Goal: Task Accomplishment & Management: Use online tool/utility

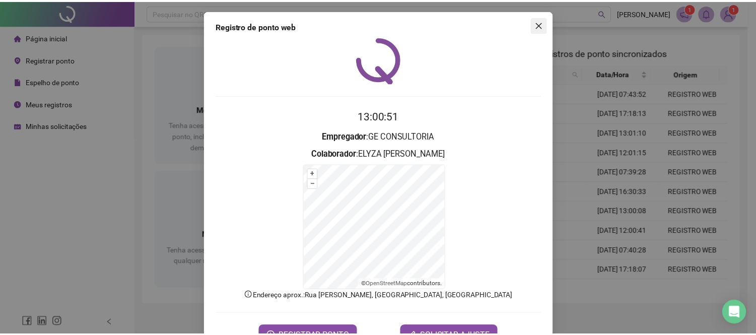
scroll to position [12, 0]
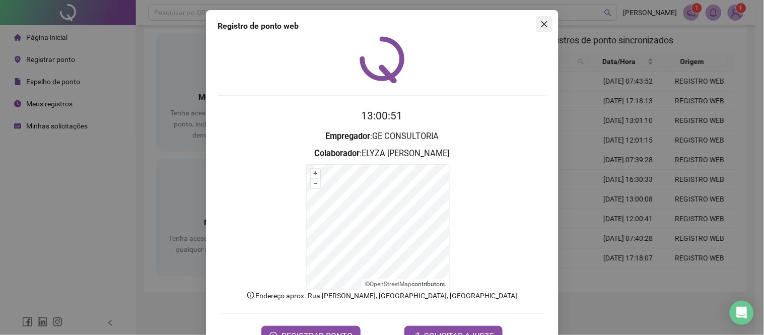
click at [537, 17] on button "Close" at bounding box center [544, 24] width 16 height 16
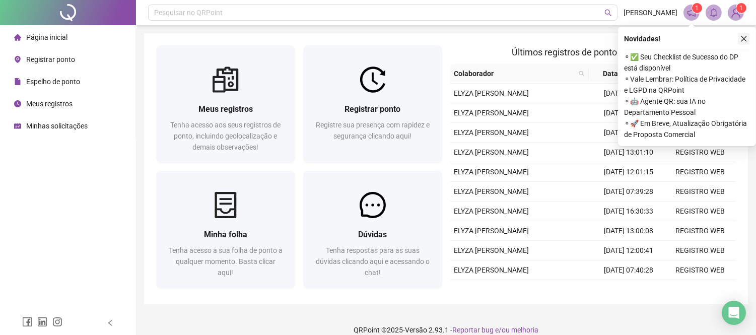
click at [741, 37] on icon "close" at bounding box center [743, 38] width 7 height 7
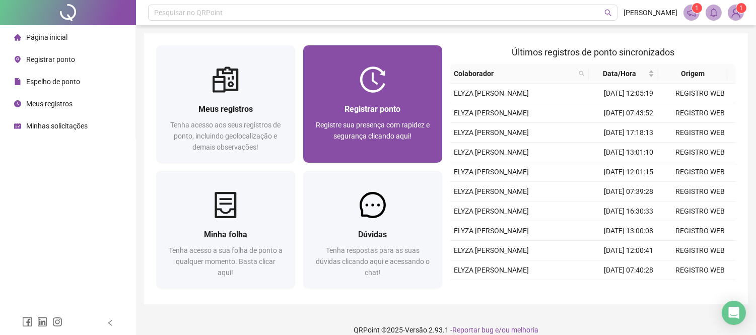
click at [376, 84] on img at bounding box center [373, 79] width 26 height 26
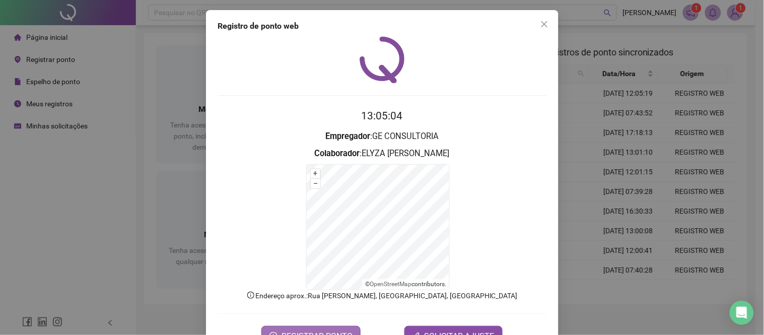
click at [317, 333] on span "REGISTRAR PONTO" at bounding box center [317, 336] width 71 height 12
